Goal: Information Seeking & Learning: Find specific page/section

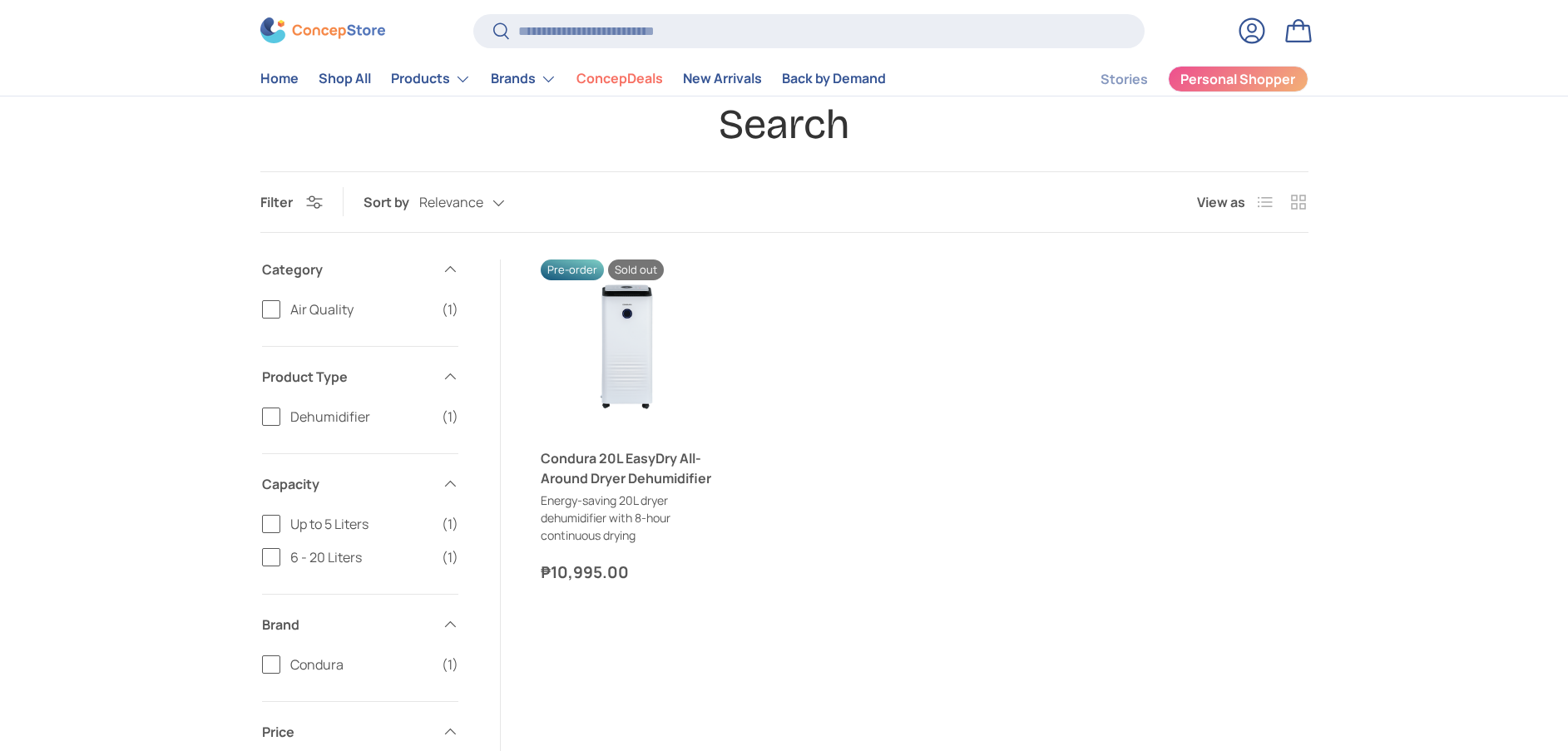
scroll to position [125, 0]
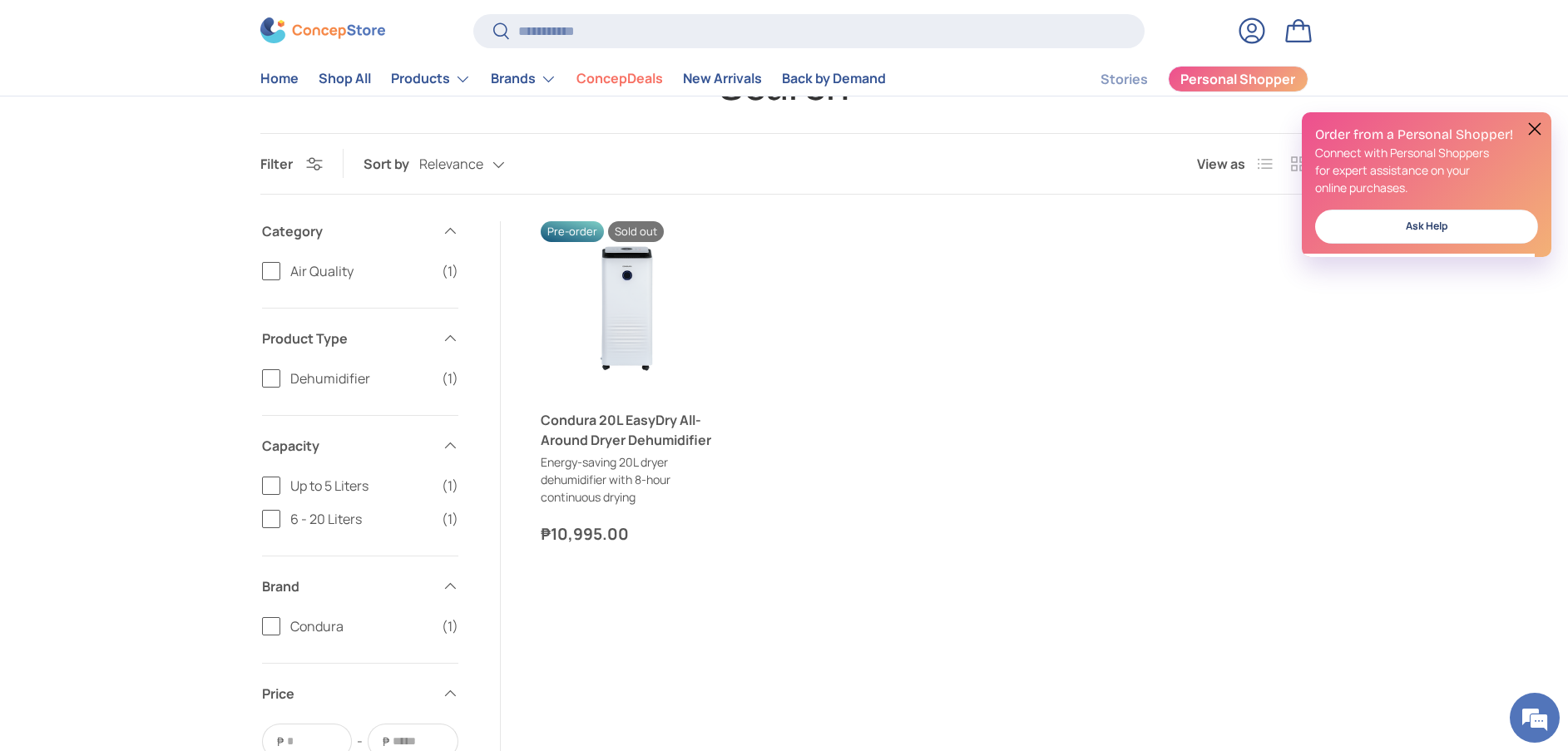
drag, startPoint x: 1190, startPoint y: 407, endPoint x: 1125, endPoint y: 227, distance: 191.4
click at [1189, 403] on ul "Previous Next Pre-order Sold out Condura 20L EasyDry All-Around Dryer Dehumidif…" at bounding box center [924, 384] width 768 height 326
click at [833, 32] on input "Search" at bounding box center [809, 31] width 670 height 34
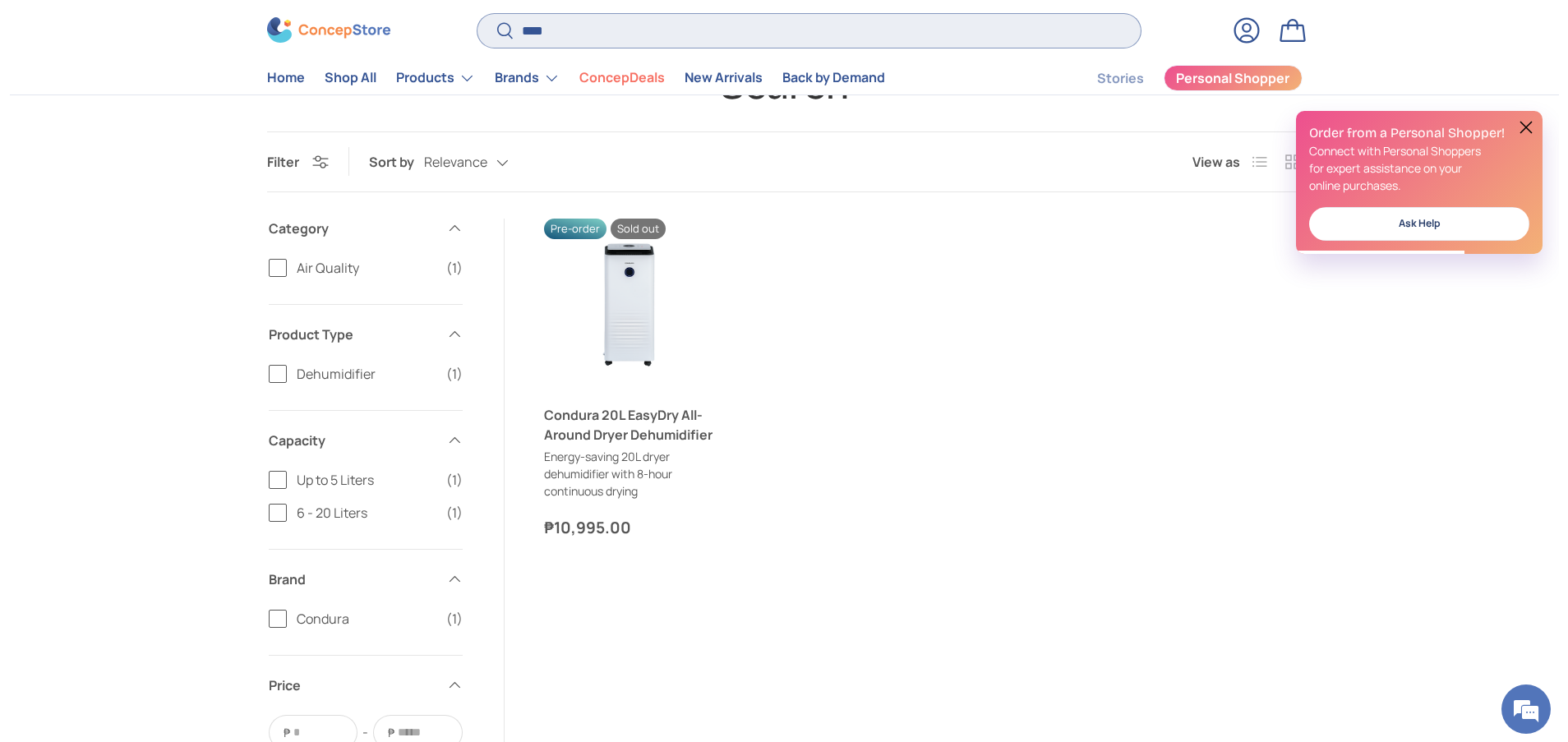
scroll to position [0, 0]
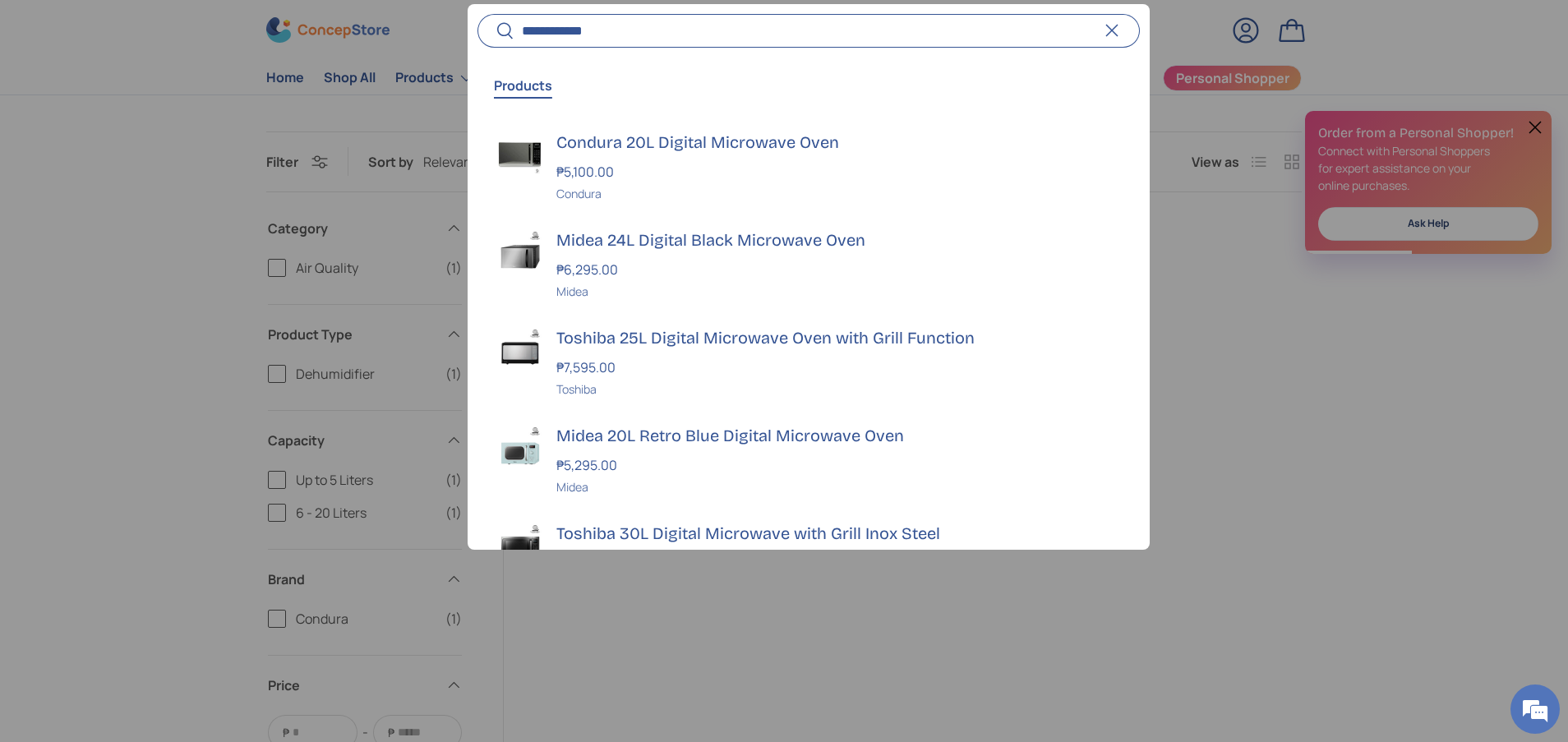
type input "**********"
click at [477, 13] on button "Search" at bounding box center [496, 33] width 37 height 39
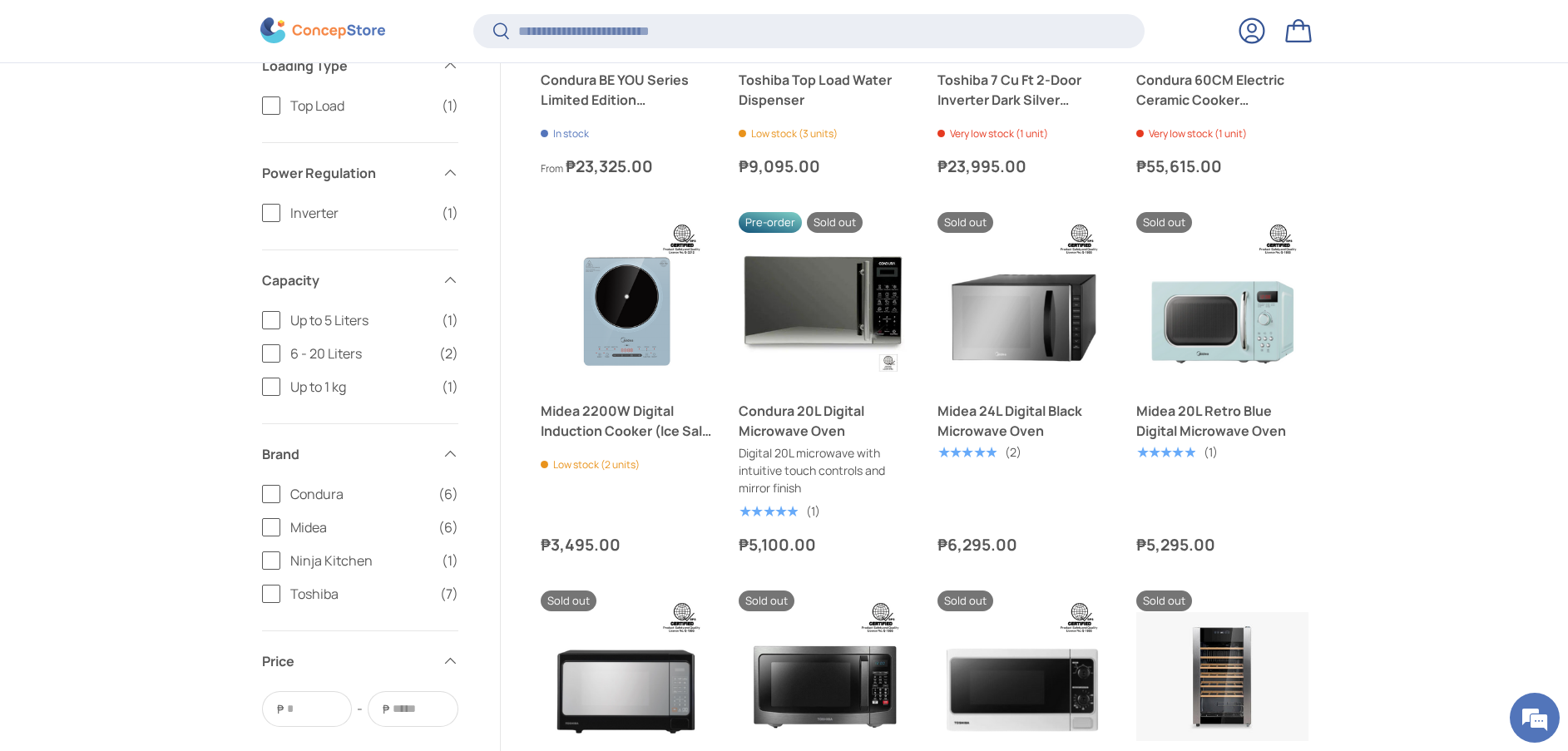
drag, startPoint x: 1404, startPoint y: 206, endPoint x: 1097, endPoint y: 20, distance: 358.9
click at [1404, 206] on div "Search Filter Filter & Sort Sort by Relevance Relevance Price, low to high Pric…" at bounding box center [784, 252] width 1568 height 1885
